Goal: Transaction & Acquisition: Download file/media

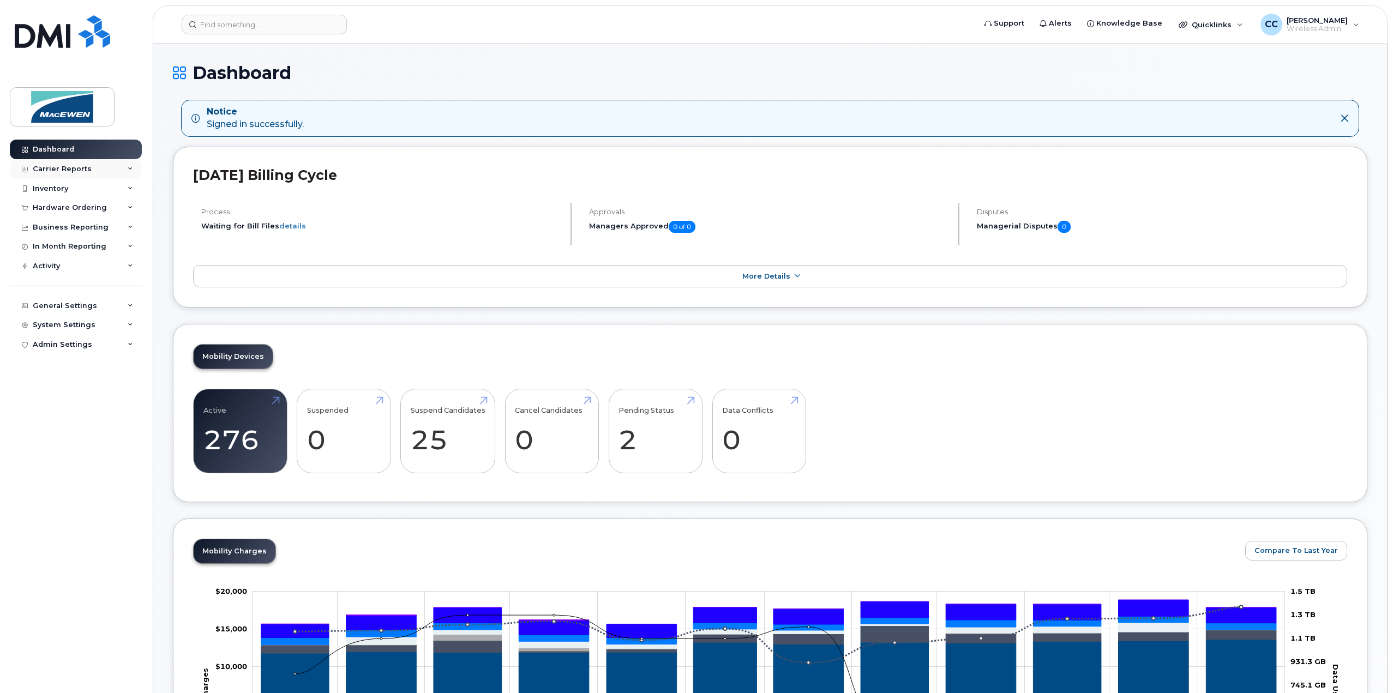
click at [61, 170] on div "Carrier Reports" at bounding box center [62, 169] width 59 height 9
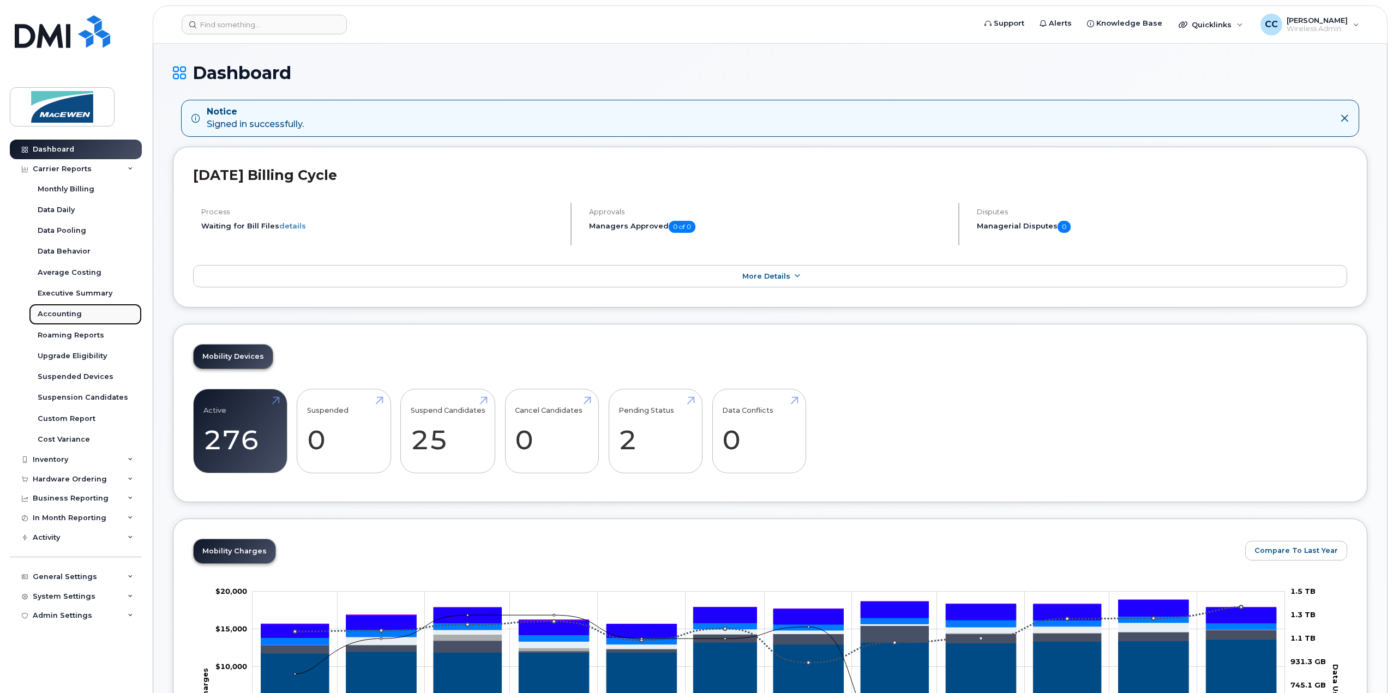
click at [55, 315] on div "Accounting" at bounding box center [60, 314] width 44 height 10
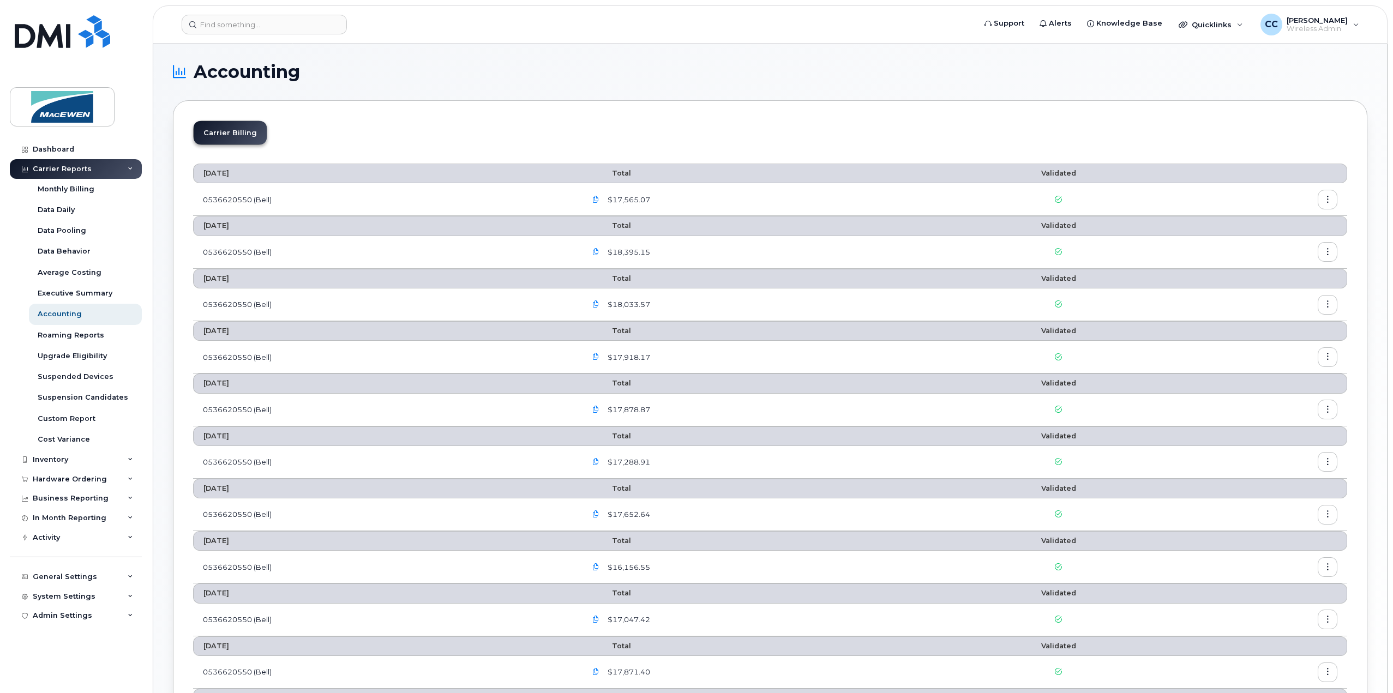
click at [1335, 197] on button "button" at bounding box center [1328, 200] width 20 height 20
click at [599, 197] on icon "button" at bounding box center [595, 199] width 7 height 7
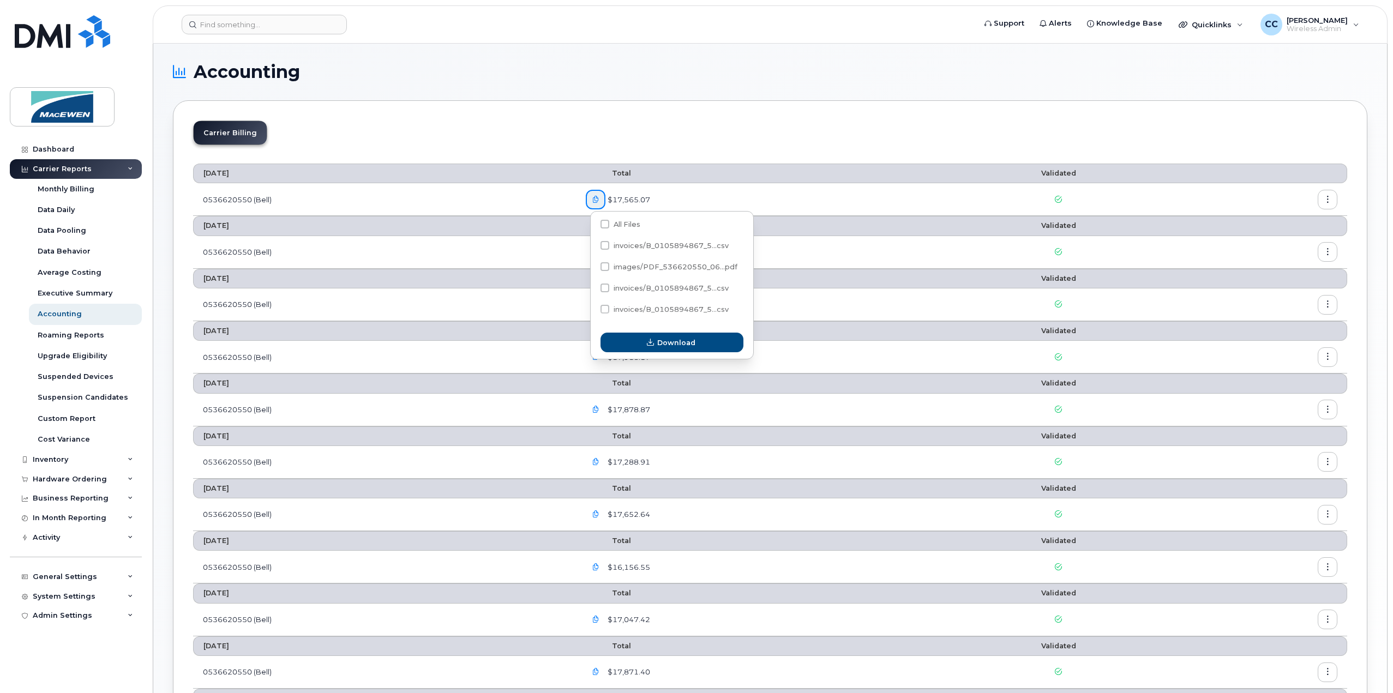
click at [752, 200] on div "$17,565.07" at bounding box center [758, 200] width 345 height 20
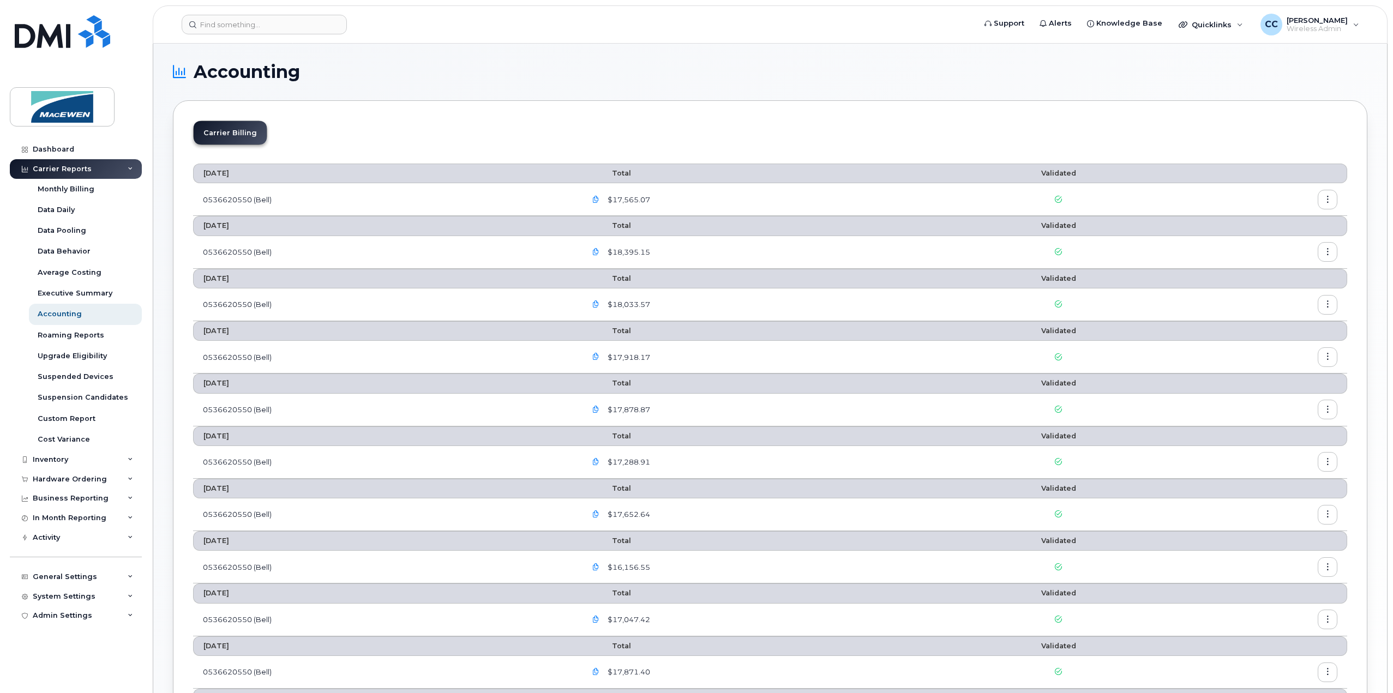
click at [1322, 196] on button "button" at bounding box center [1328, 200] width 20 height 20
click at [1288, 238] on span "Download" at bounding box center [1278, 243] width 43 height 10
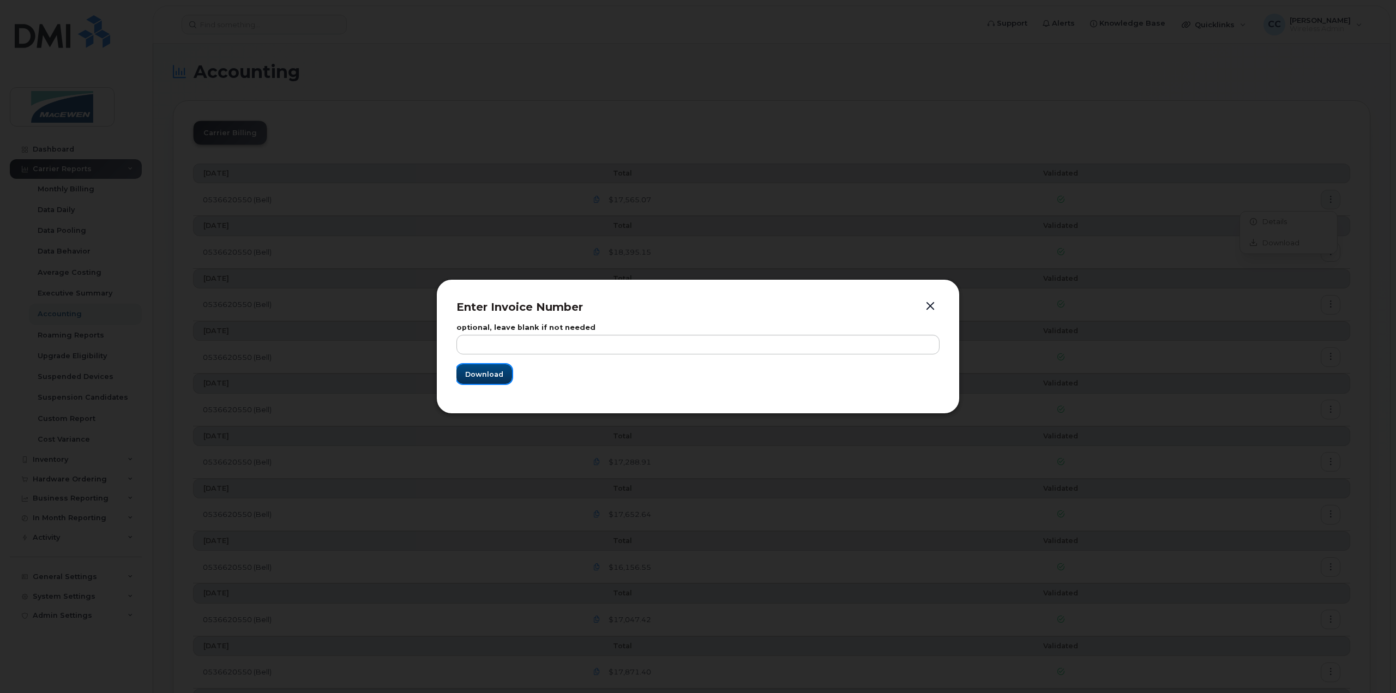
click at [481, 369] on span "Download" at bounding box center [484, 374] width 38 height 10
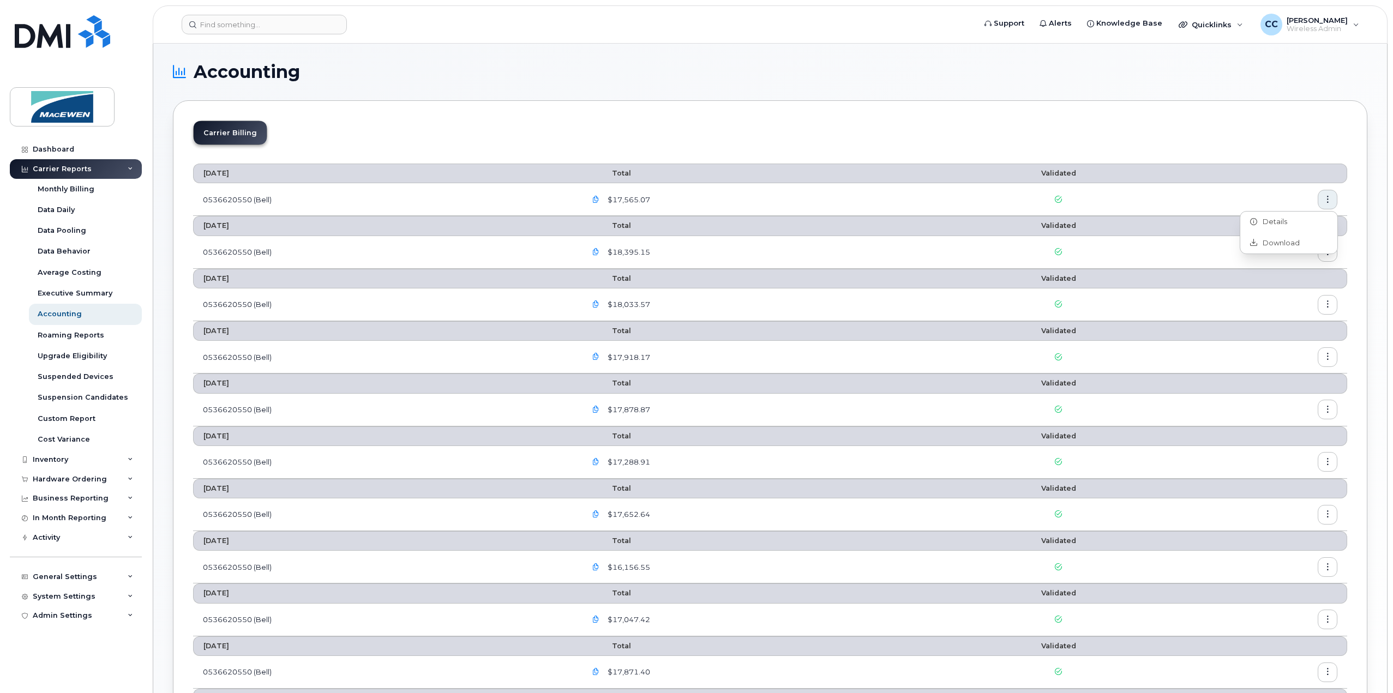
click at [232, 195] on td "0536620550 (Bell)" at bounding box center [384, 199] width 383 height 33
click at [599, 197] on icon "button" at bounding box center [595, 199] width 7 height 7
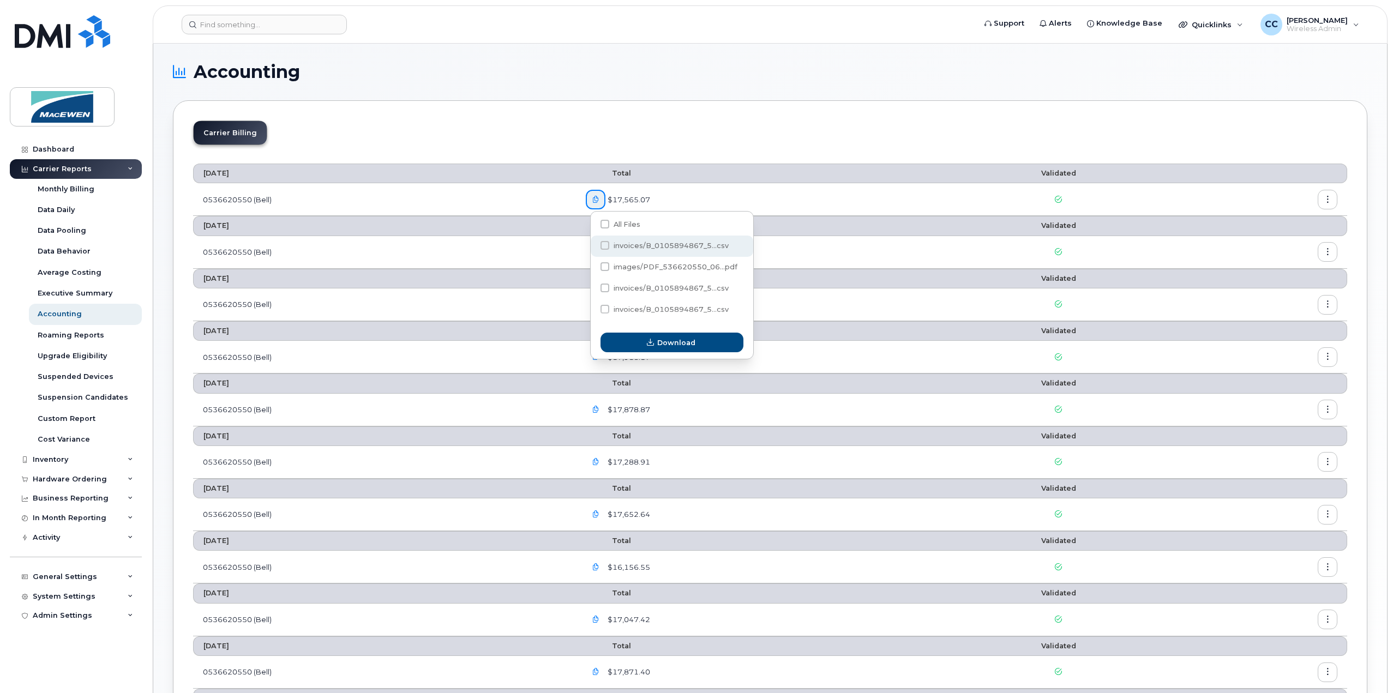
click at [602, 245] on span at bounding box center [605, 245] width 9 height 9
click at [593, 245] on input "invoices/B_0105894867_5...csv" at bounding box center [589, 245] width 5 height 5
checkbox input "true"
click at [688, 342] on span "Download" at bounding box center [676, 343] width 38 height 10
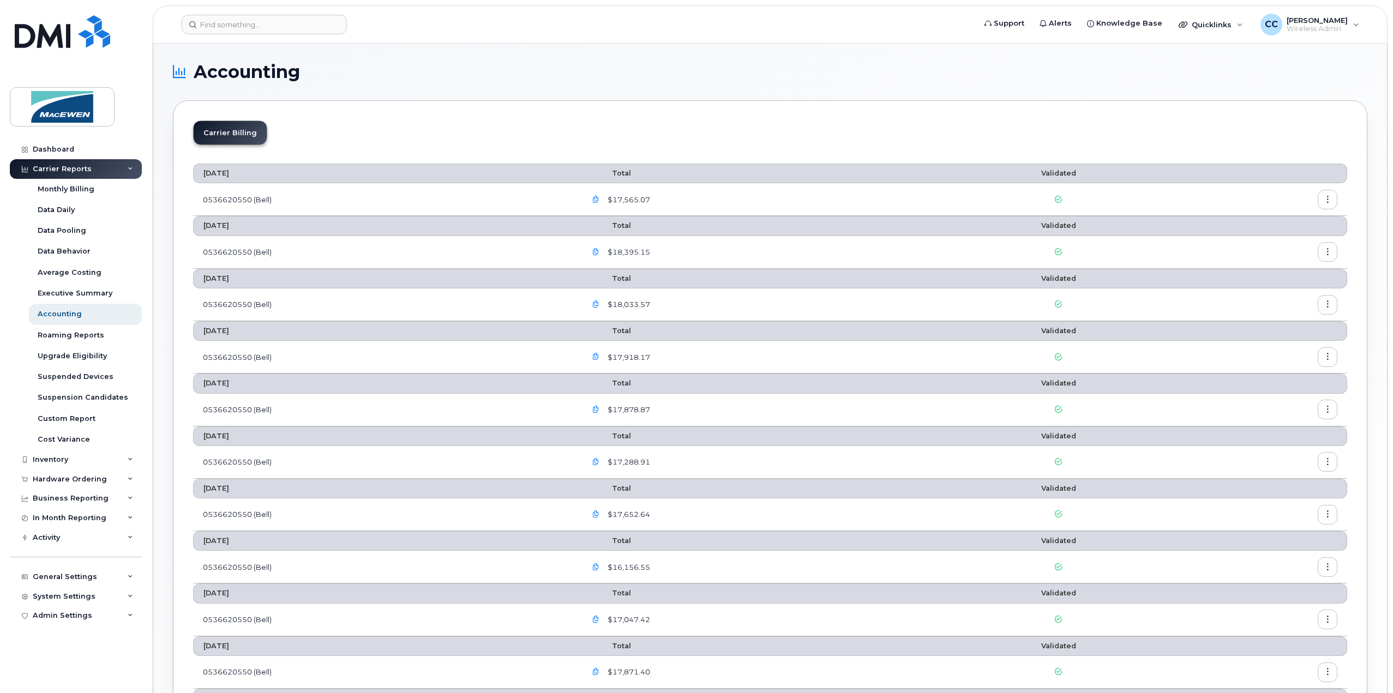
click at [1333, 202] on button "button" at bounding box center [1328, 200] width 20 height 20
click at [1262, 215] on div "Details" at bounding box center [1288, 222] width 97 height 21
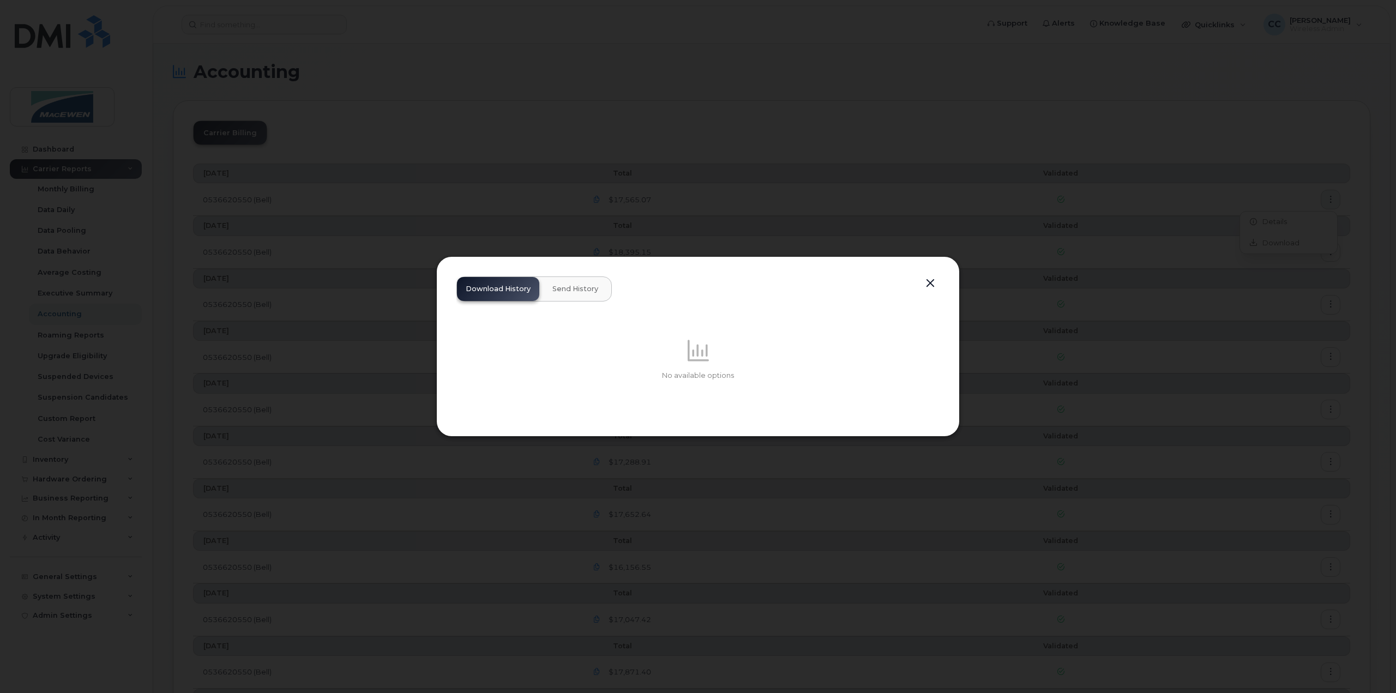
click at [567, 288] on span "Send History" at bounding box center [576, 289] width 46 height 9
click at [933, 281] on button "button" at bounding box center [930, 283] width 16 height 15
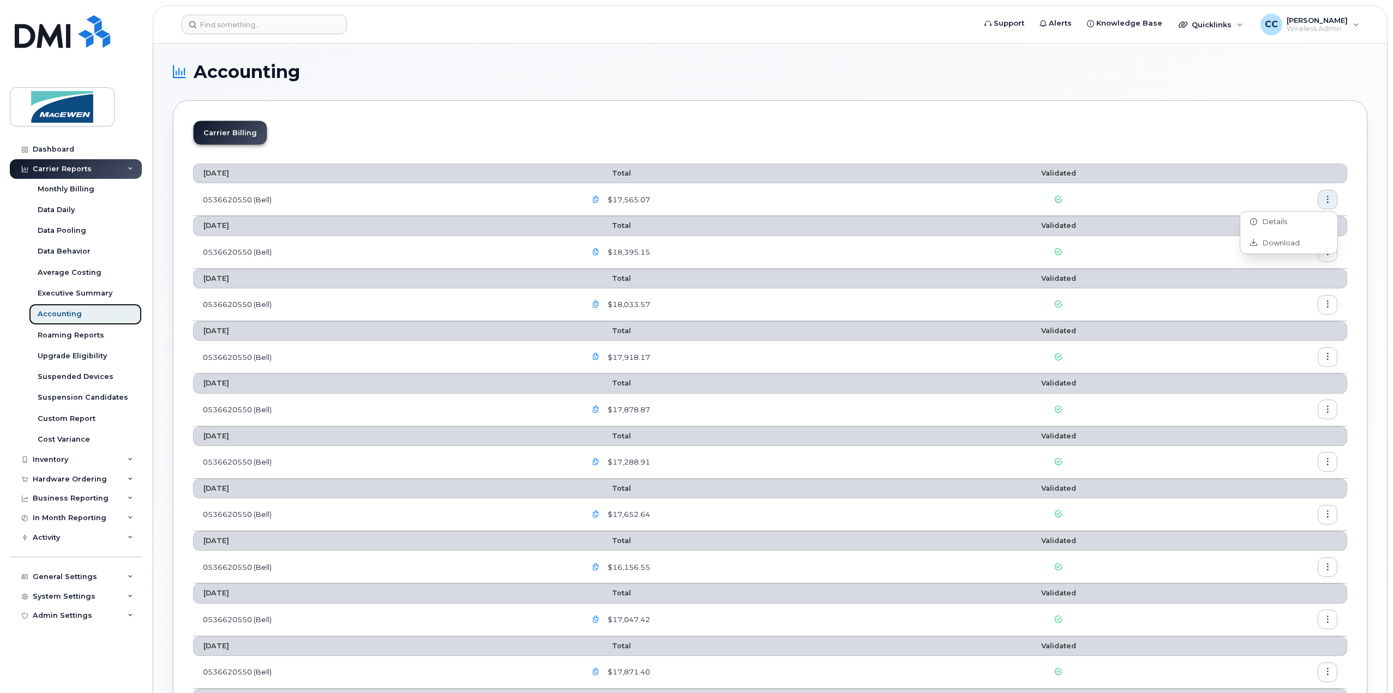
click at [60, 317] on div "Accounting" at bounding box center [60, 314] width 44 height 10
click at [230, 131] on li "Carrier Billing" at bounding box center [230, 132] width 73 height 23
click at [218, 195] on td "0536620550 (Bell)" at bounding box center [384, 199] width 383 height 33
click at [266, 193] on td "0536620550 (Bell)" at bounding box center [384, 199] width 383 height 33
click at [1060, 197] on icon at bounding box center [1058, 199] width 7 height 7
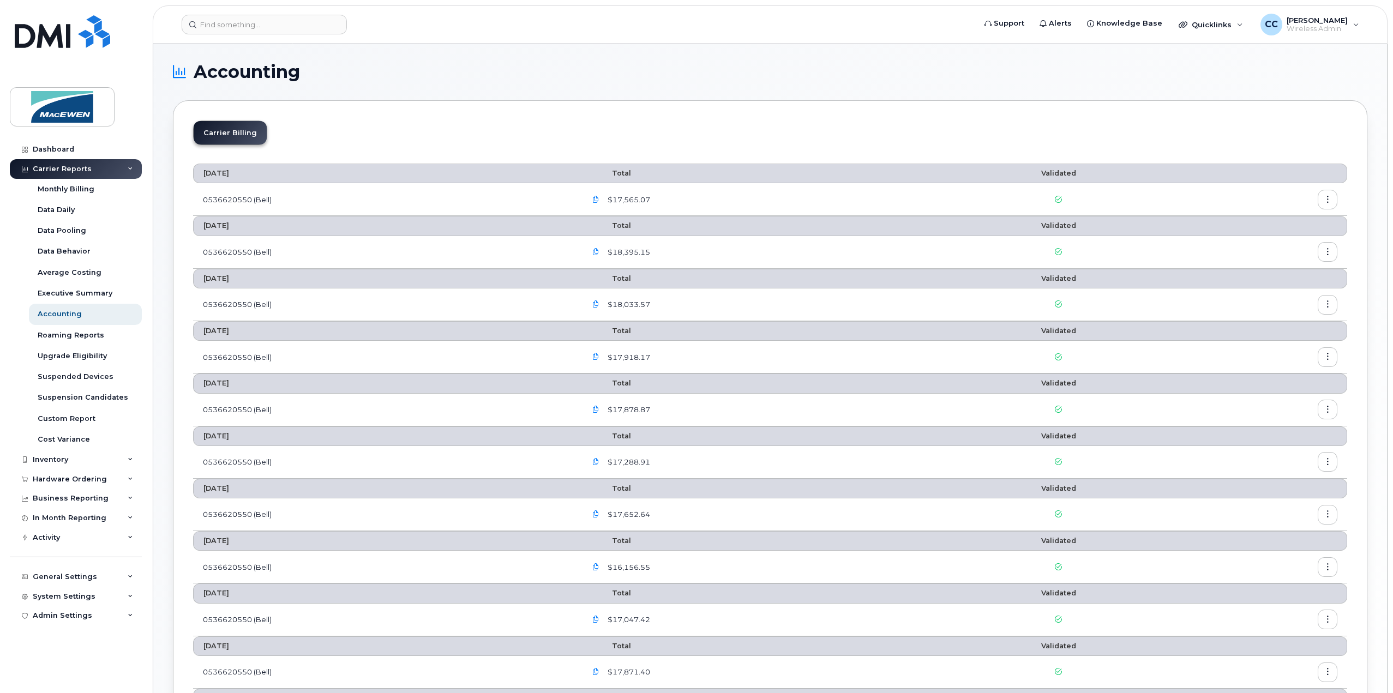
click at [1317, 217] on th at bounding box center [1262, 226] width 170 height 20
click at [1334, 199] on button "button" at bounding box center [1328, 200] width 20 height 20
click at [1289, 215] on div "Details" at bounding box center [1288, 222] width 97 height 21
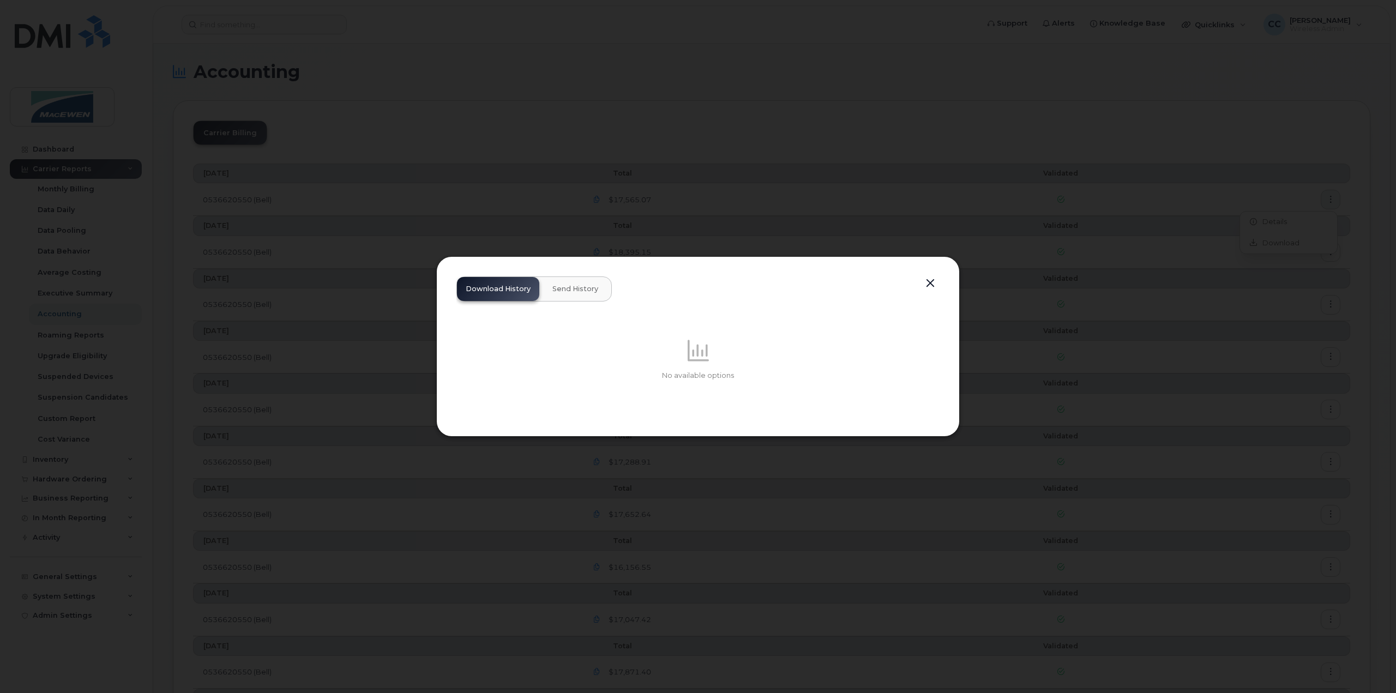
click at [572, 284] on button "Send History" at bounding box center [575, 289] width 63 height 24
click at [936, 283] on button "button" at bounding box center [930, 283] width 16 height 15
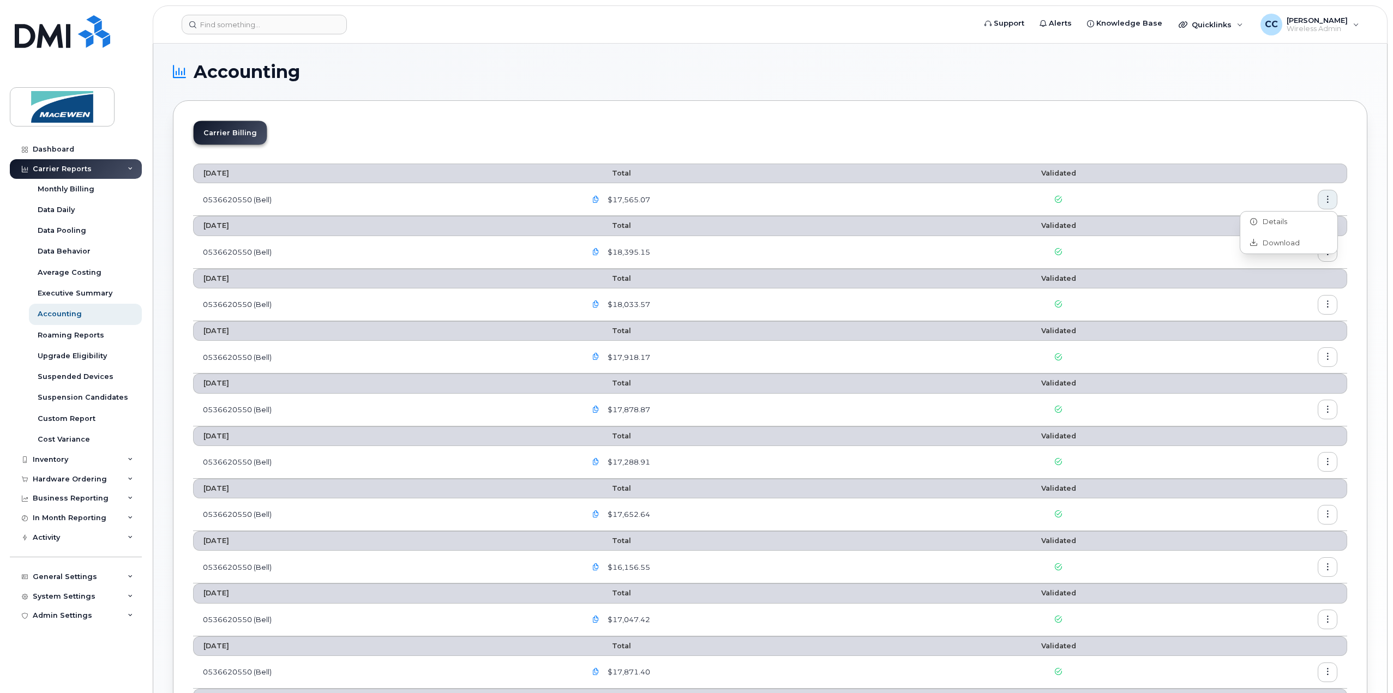
click at [1107, 220] on th "Validated" at bounding box center [1058, 226] width 237 height 20
click at [634, 203] on span "$17,565.07" at bounding box center [627, 200] width 45 height 10
